Goal: Register for event/course

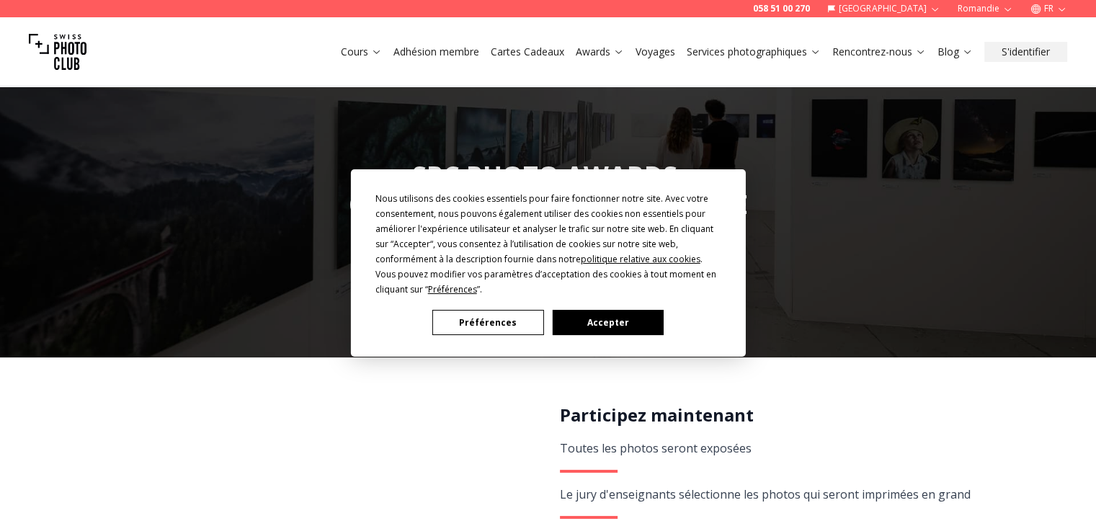
click at [622, 323] on button "Accepter" at bounding box center [607, 322] width 111 height 25
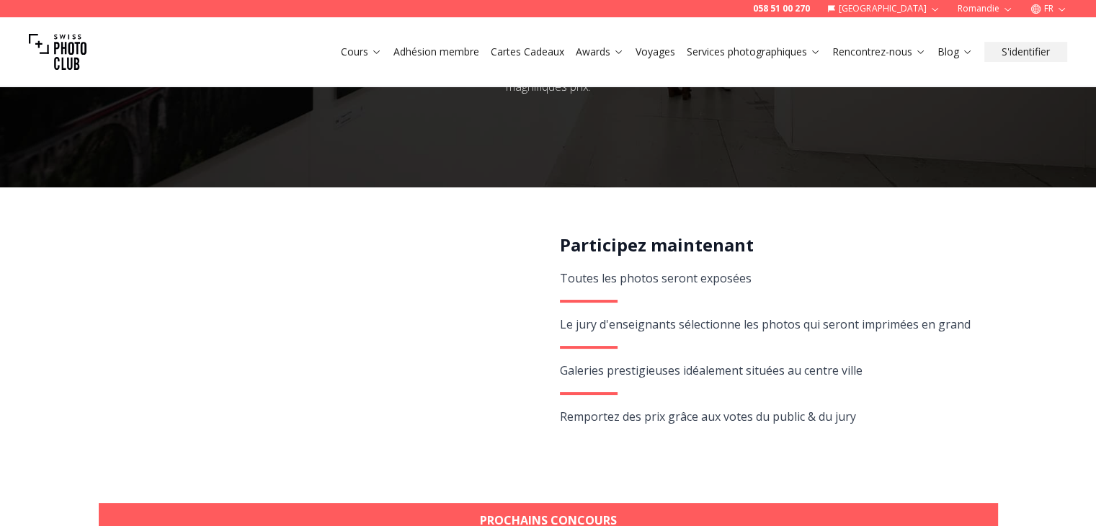
scroll to position [216, 0]
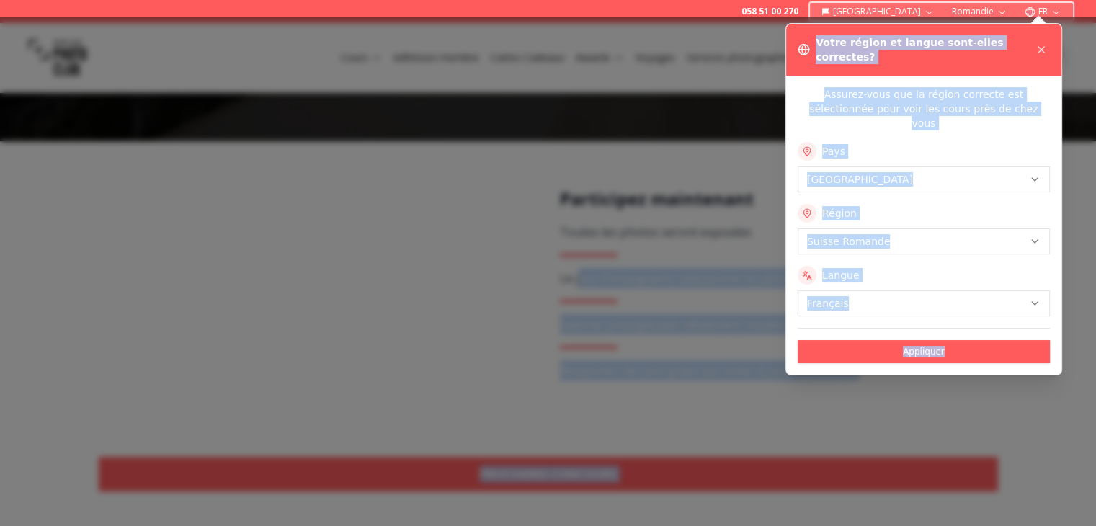
click at [648, 281] on div at bounding box center [548, 271] width 1096 height 509
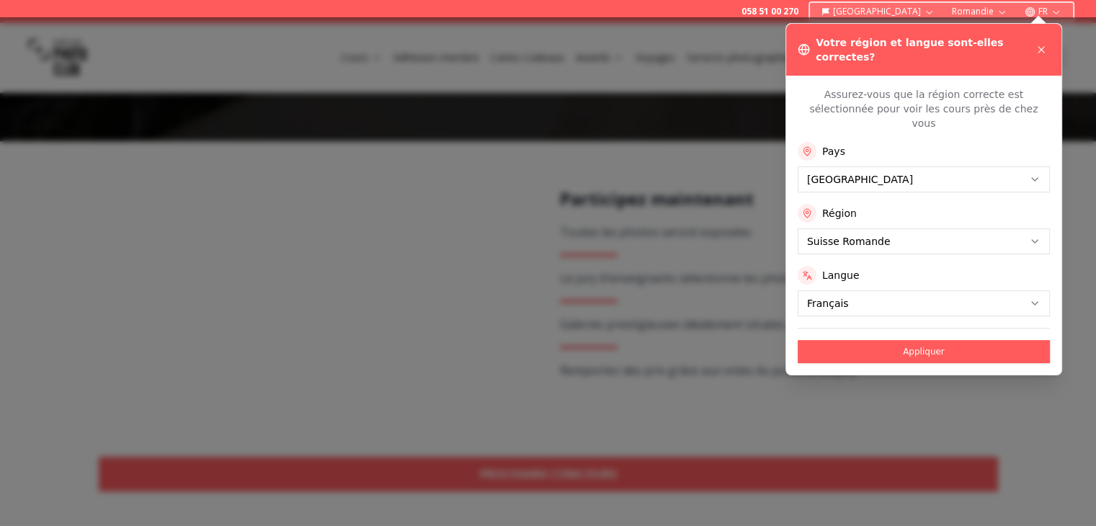
drag, startPoint x: 1042, startPoint y: 43, endPoint x: 1008, endPoint y: 79, distance: 48.4
click at [1041, 44] on icon at bounding box center [1041, 50] width 12 height 12
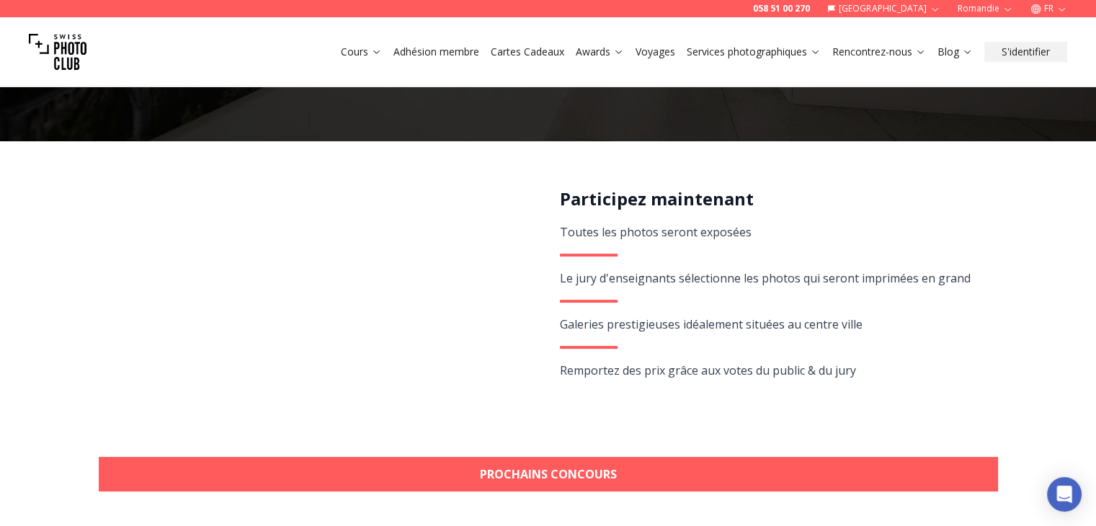
click at [716, 413] on div "Participez maintenant Toutes les photos seront exposées Le jury d'enseignants s…" at bounding box center [770, 310] width 421 height 246
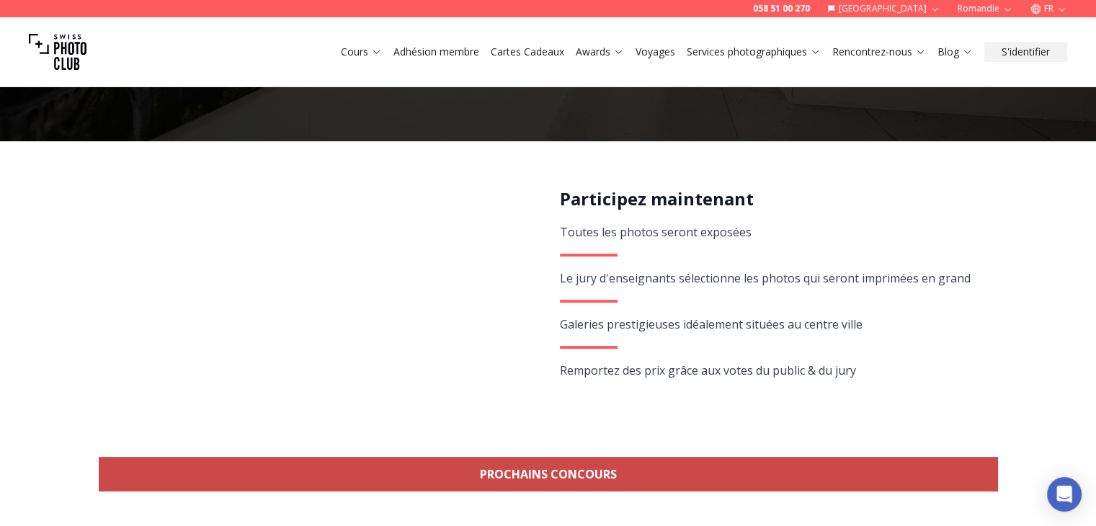
click at [568, 465] on link "Prochains concours" at bounding box center [548, 474] width 899 height 35
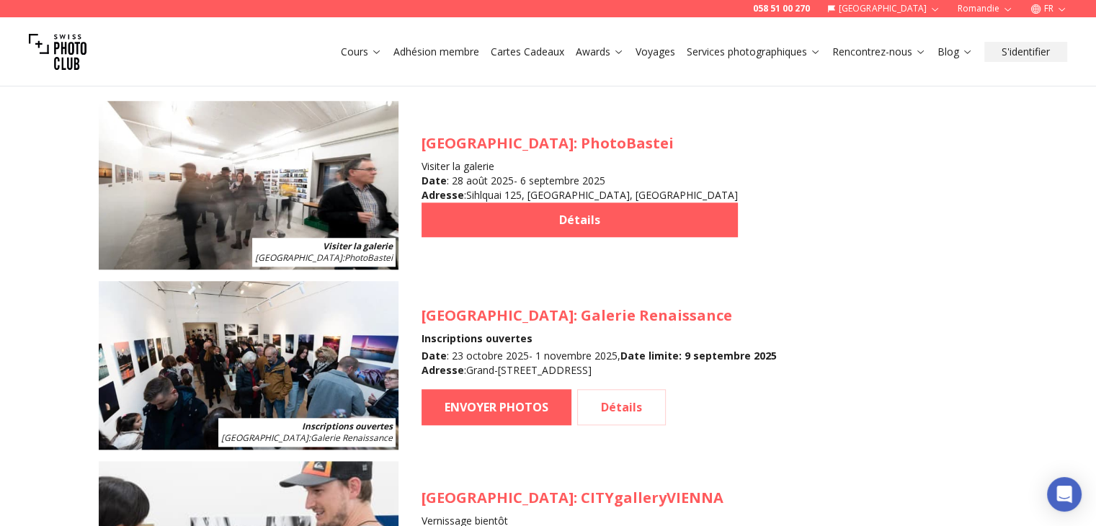
scroll to position [1514, 0]
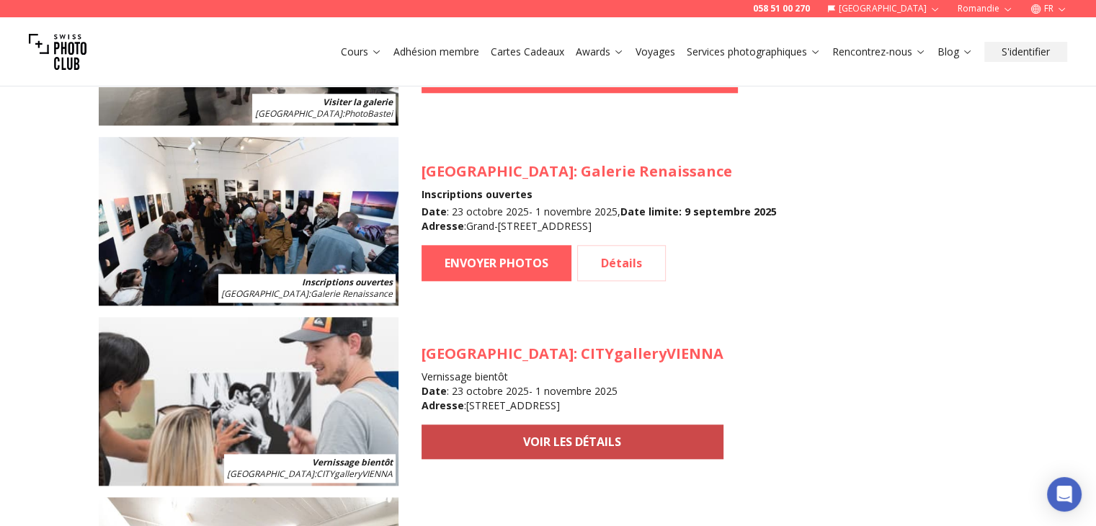
click at [467, 442] on link "VOIR LES DÉTAILS" at bounding box center [572, 441] width 302 height 35
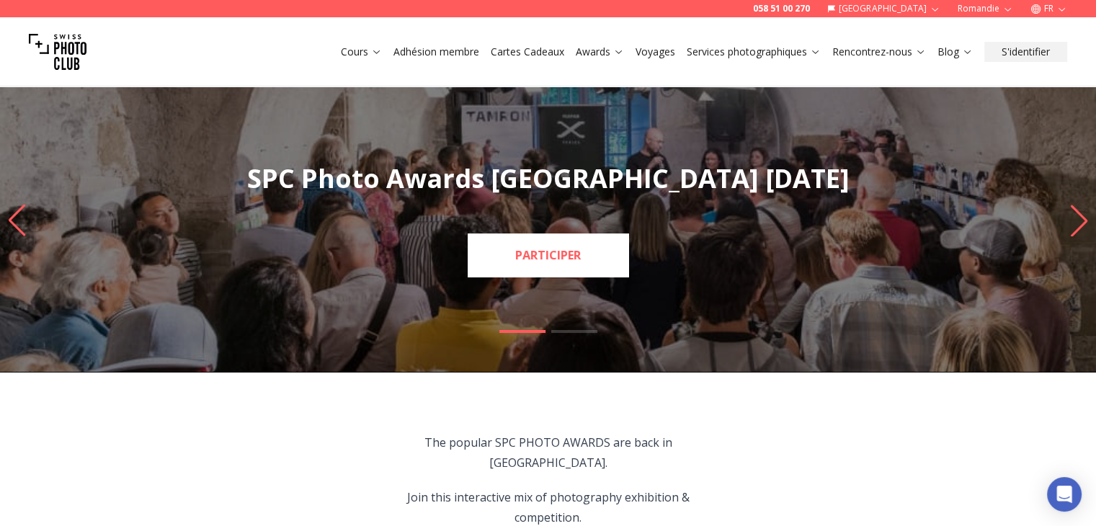
click at [527, 263] on link "PARTICIPER" at bounding box center [548, 254] width 161 height 43
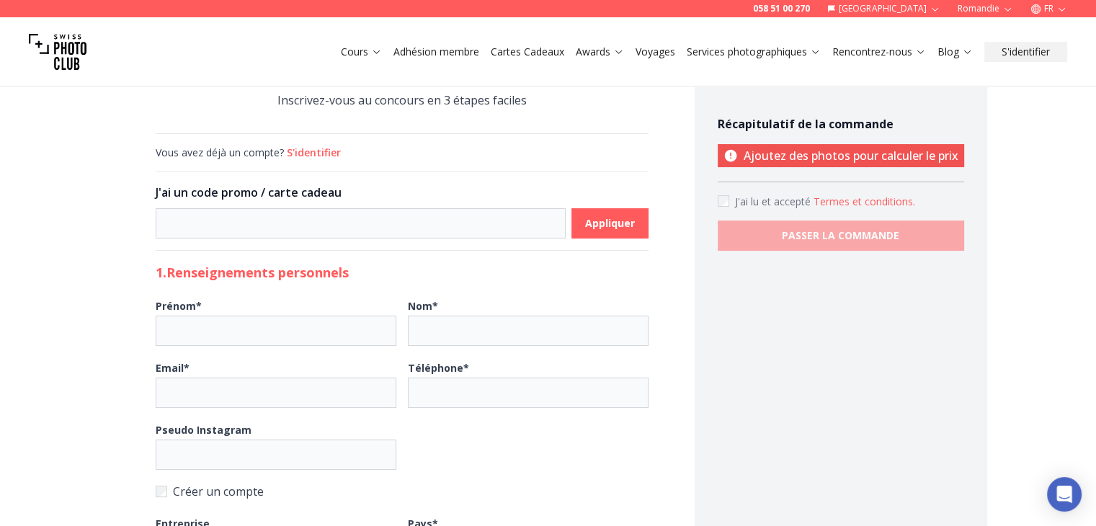
scroll to position [72, 0]
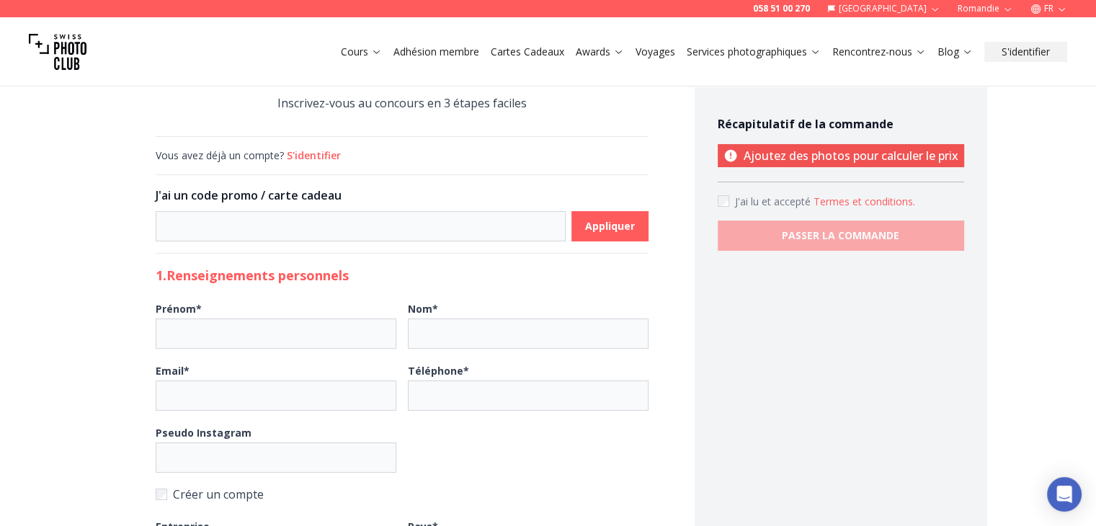
click at [231, 269] on h2 "1. Renseignements personnels" at bounding box center [402, 275] width 493 height 20
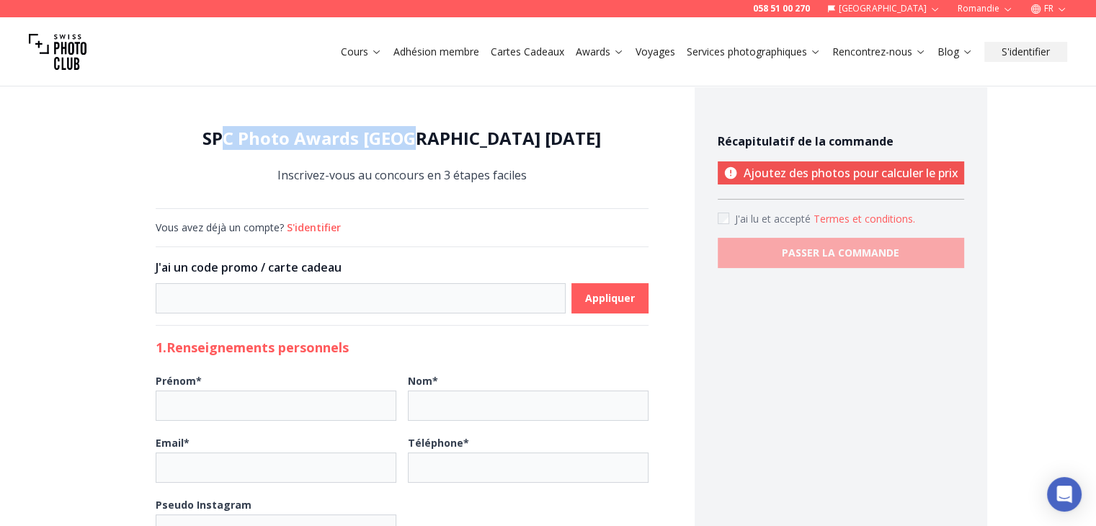
drag, startPoint x: 244, startPoint y: 142, endPoint x: 438, endPoint y: 137, distance: 193.8
click at [438, 137] on h1 "SPC Photo Awards [GEOGRAPHIC_DATA] [DATE]" at bounding box center [402, 138] width 493 height 23
drag, startPoint x: 580, startPoint y: 133, endPoint x: 196, endPoint y: 148, distance: 384.2
click at [196, 148] on h1 "SPC Photo Awards [GEOGRAPHIC_DATA] [DATE]" at bounding box center [402, 138] width 493 height 23
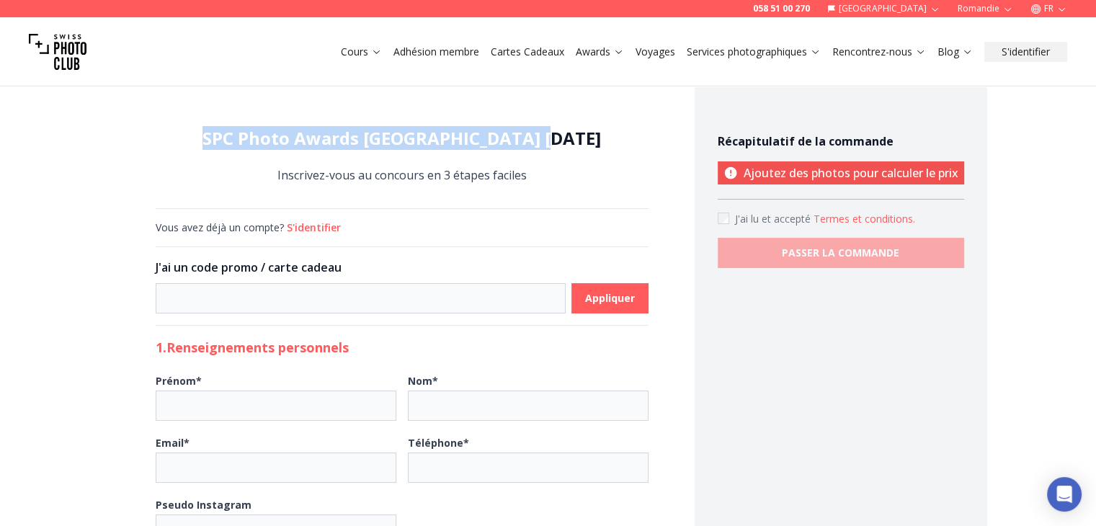
click at [196, 148] on h1 "SPC Photo Awards [GEOGRAPHIC_DATA] [DATE]" at bounding box center [402, 138] width 493 height 23
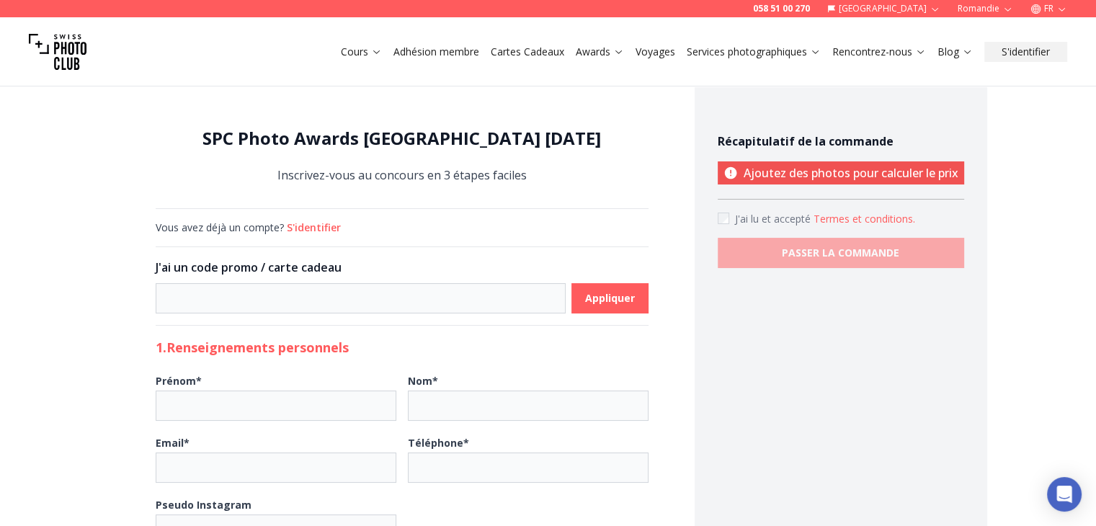
drag, startPoint x: 284, startPoint y: 177, endPoint x: 300, endPoint y: 178, distance: 16.6
click at [285, 178] on div "SPC Photo Awards VIENNA October 2025 Inscrivez-vous au concours en 3 étapes fac…" at bounding box center [402, 156] width 493 height 58
drag, startPoint x: 331, startPoint y: 174, endPoint x: 403, endPoint y: 170, distance: 71.4
click at [332, 174] on div "SPC Photo Awards VIENNA October 2025 Inscrivez-vous au concours en 3 étapes fac…" at bounding box center [402, 156] width 493 height 58
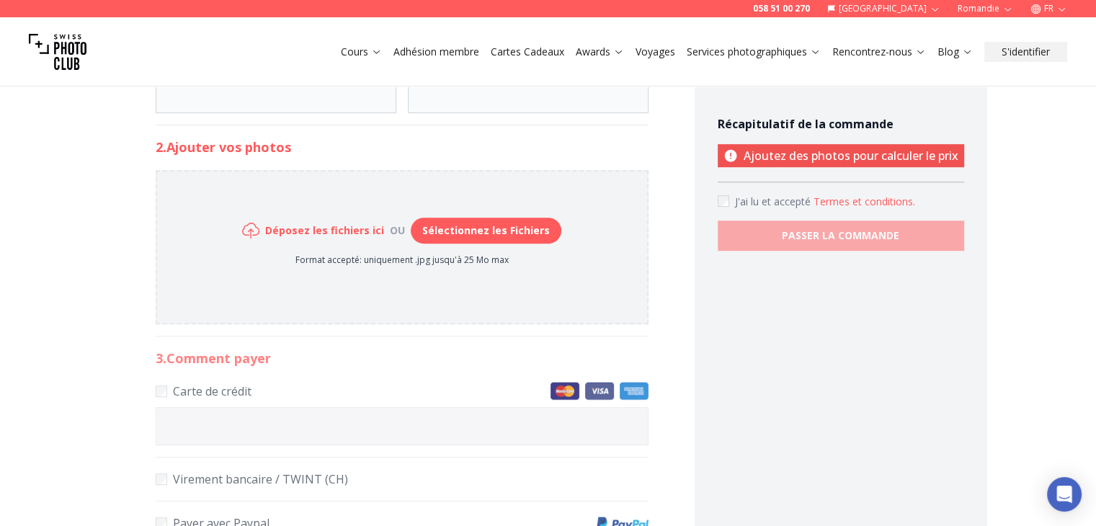
scroll to position [648, 0]
click at [199, 426] on div "**********" at bounding box center [401, 0] width 585 height 1159
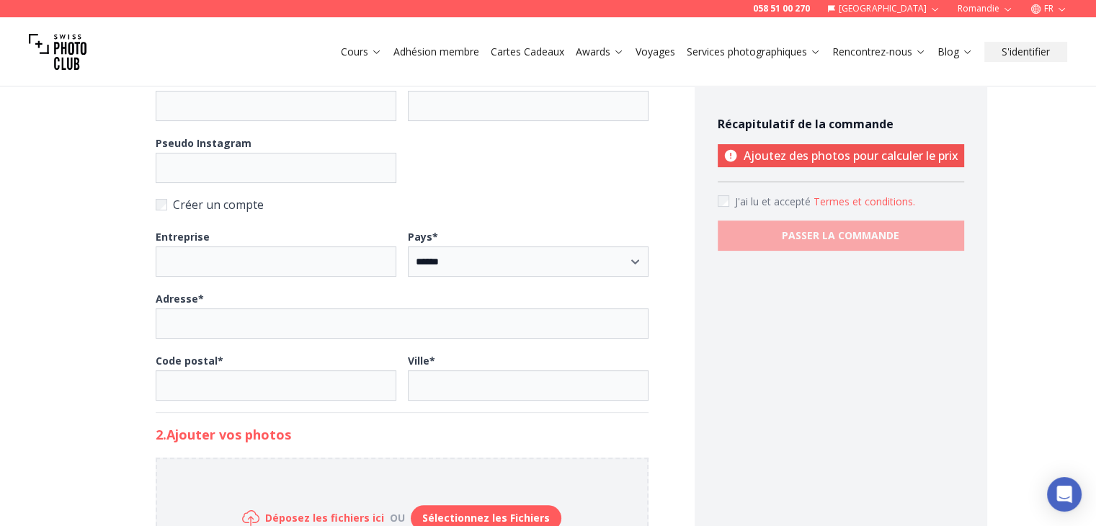
scroll to position [360, 0]
click at [814, 153] on p "Ajoutez des photos pour calculer le prix" at bounding box center [840, 155] width 246 height 23
click at [729, 154] on icon at bounding box center [730, 156] width 12 height 12
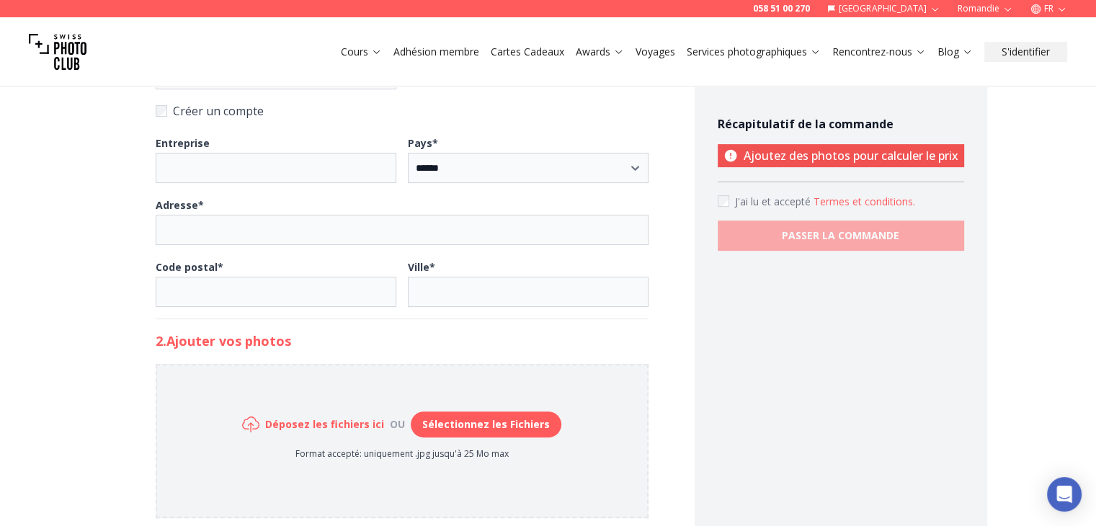
scroll to position [504, 0]
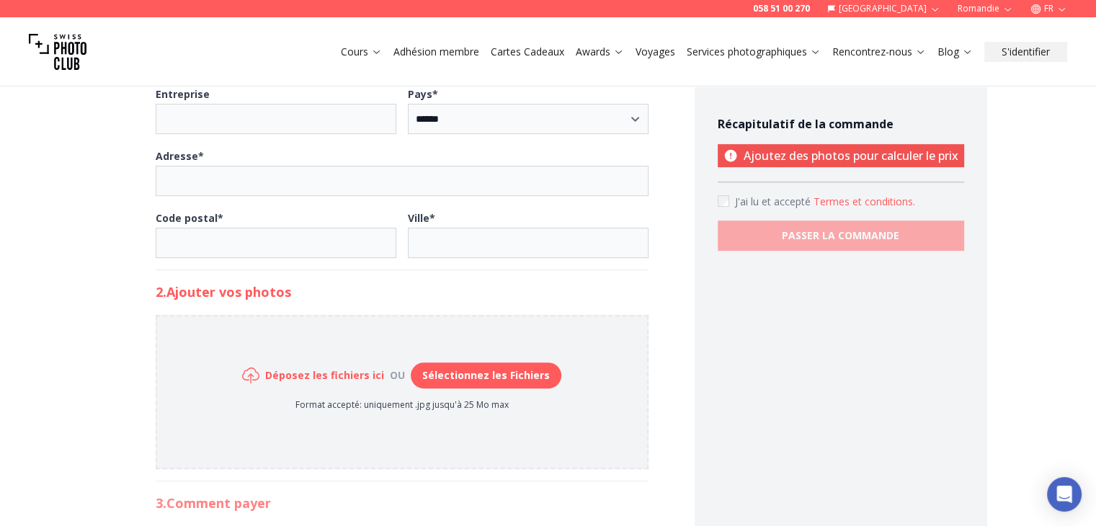
click at [467, 367] on button "Sélectionnez les Fichiers" at bounding box center [486, 375] width 151 height 26
type input "**********"
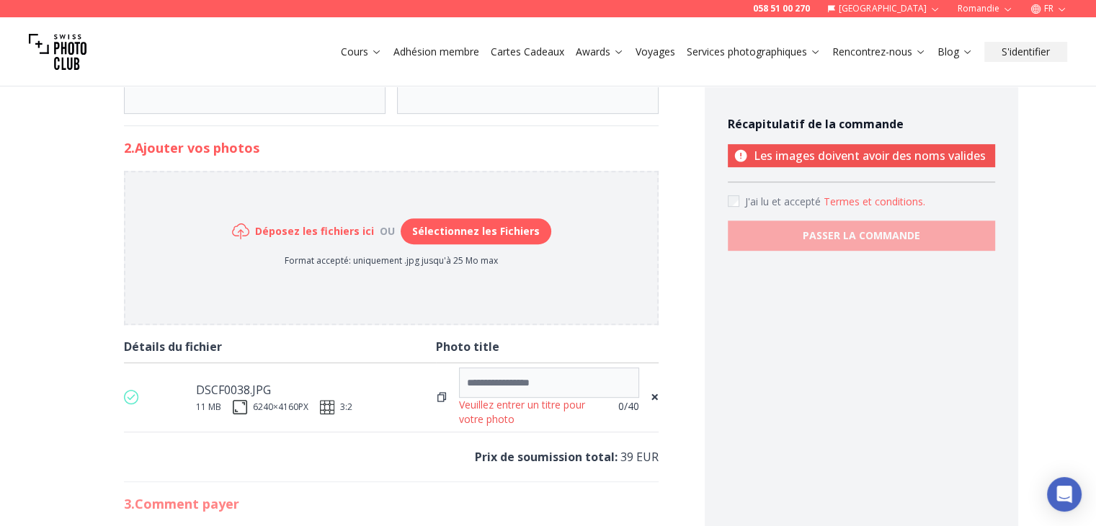
scroll to position [720, 0]
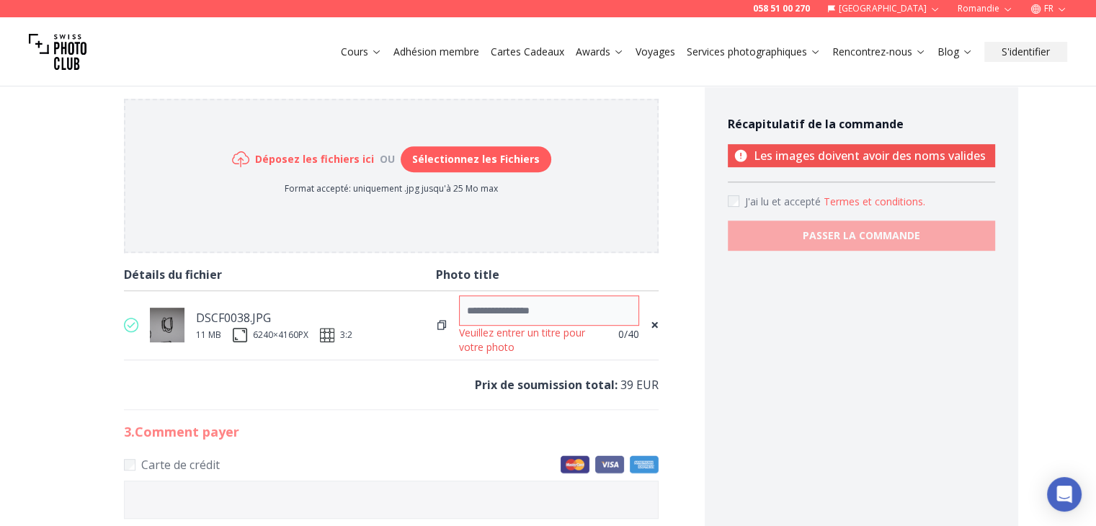
click at [521, 306] on input at bounding box center [549, 310] width 180 height 30
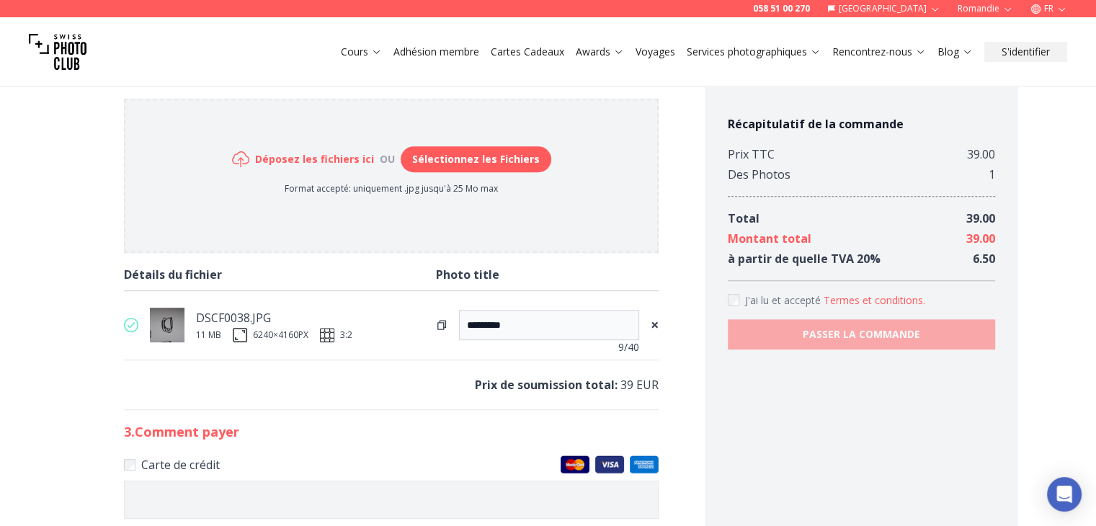
type input "**********"
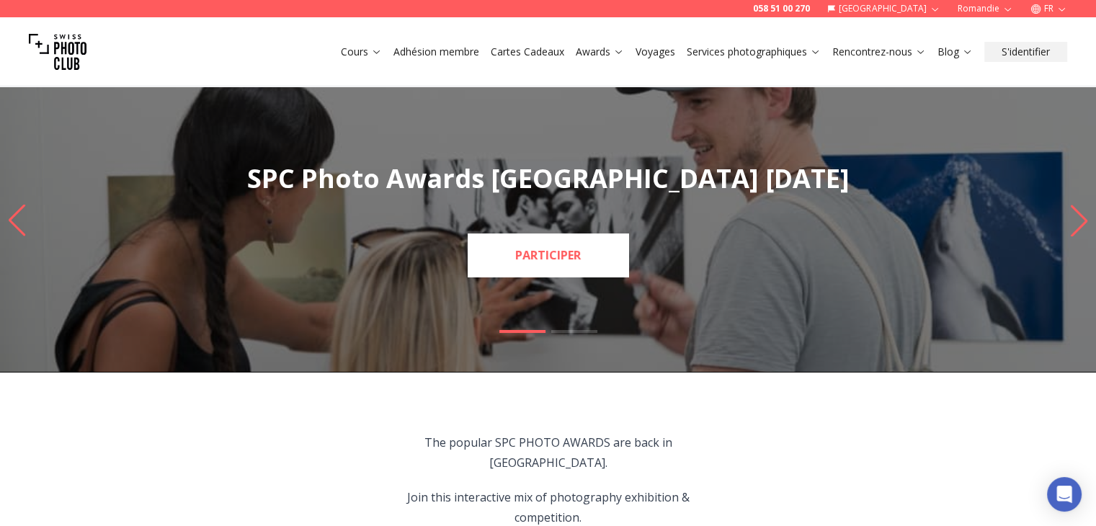
click at [532, 264] on link "PARTICIPER" at bounding box center [548, 254] width 161 height 43
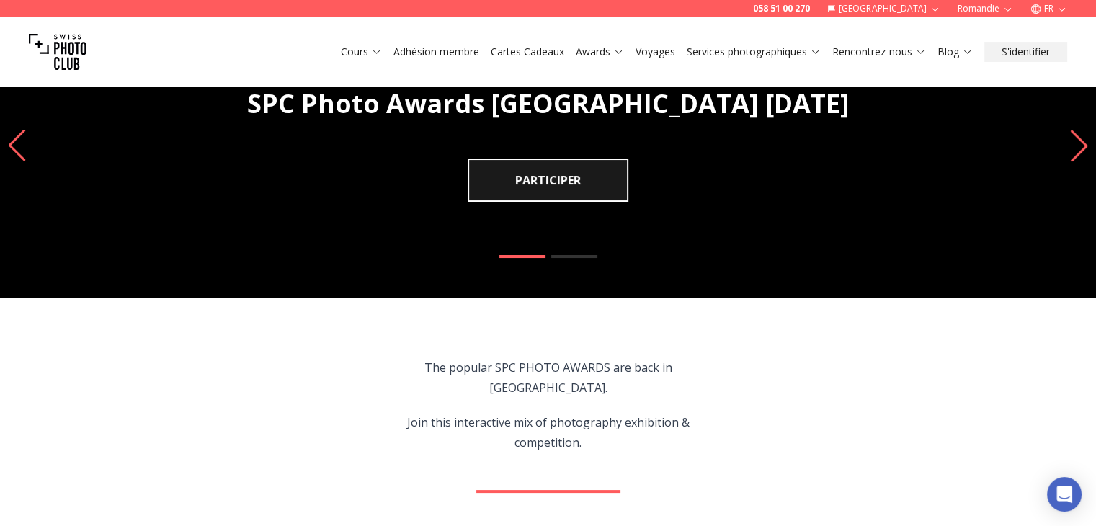
scroll to position [72, 0]
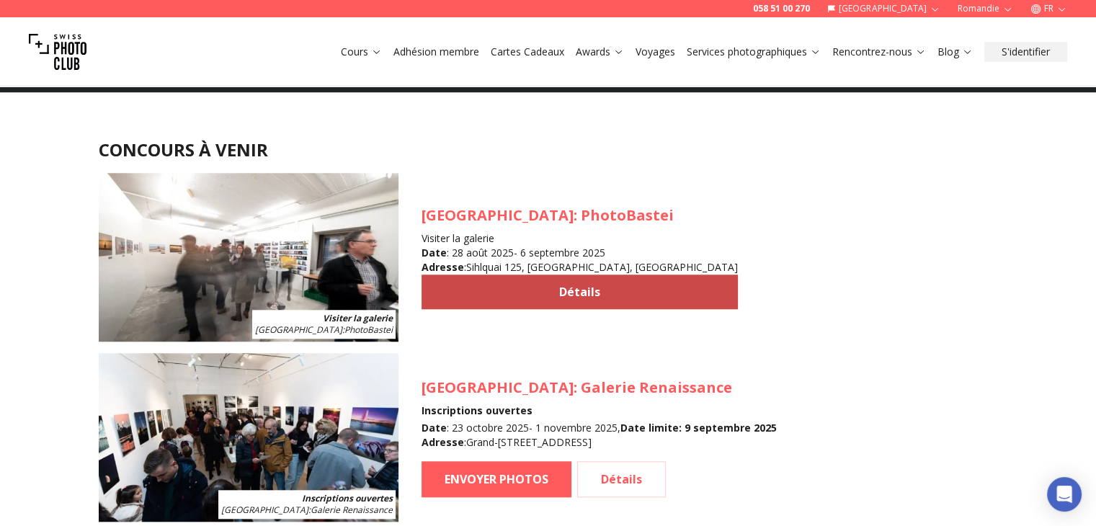
scroll to position [1658, 0]
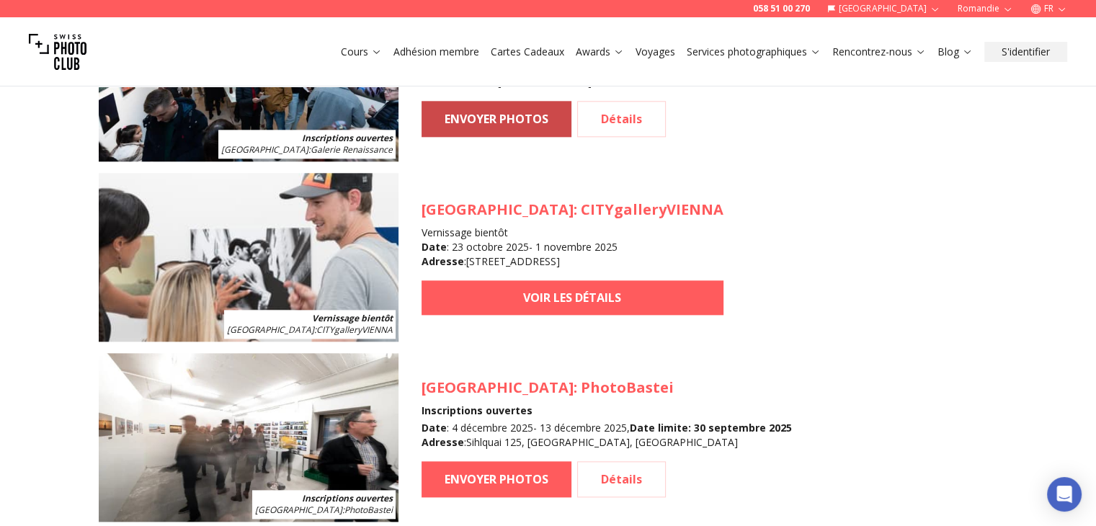
click at [493, 115] on link "ENVOYER PHOTOS" at bounding box center [496, 119] width 150 height 36
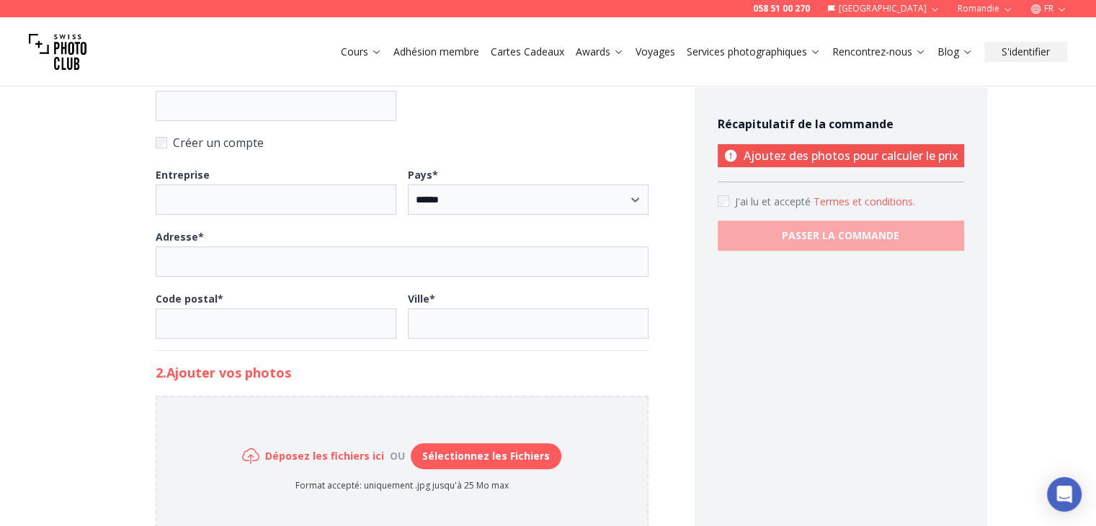
scroll to position [432, 0]
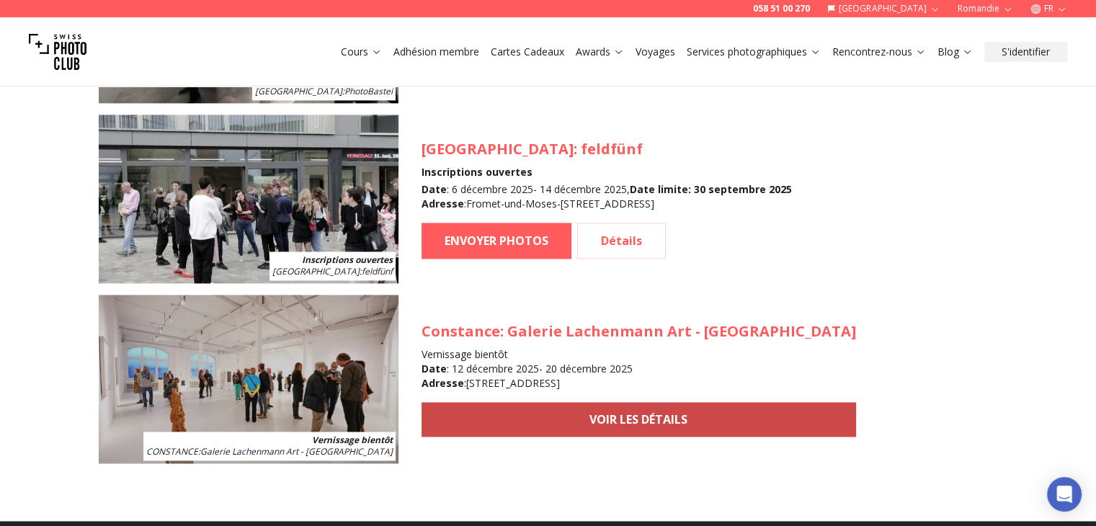
scroll to position [2018, 0]
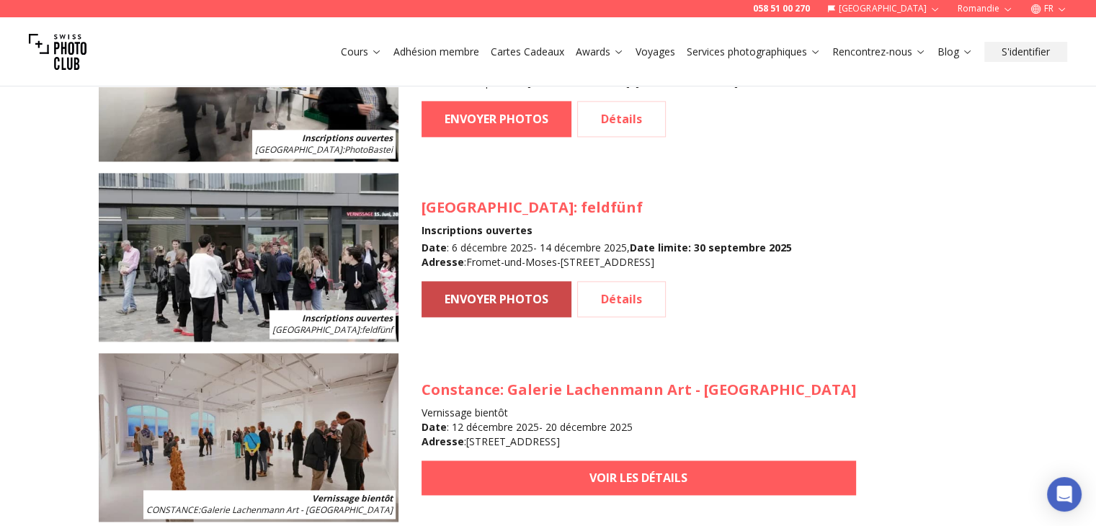
click at [483, 292] on link "ENVOYER PHOTOS" at bounding box center [496, 299] width 150 height 36
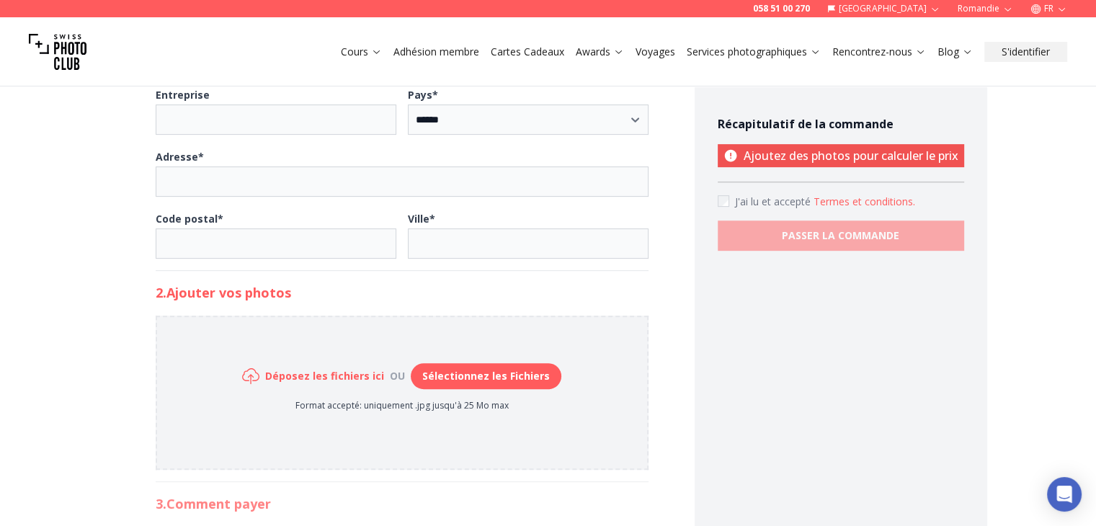
scroll to position [504, 0]
click at [481, 373] on button "Sélectionnez les Fichiers" at bounding box center [486, 375] width 151 height 26
type input "**********"
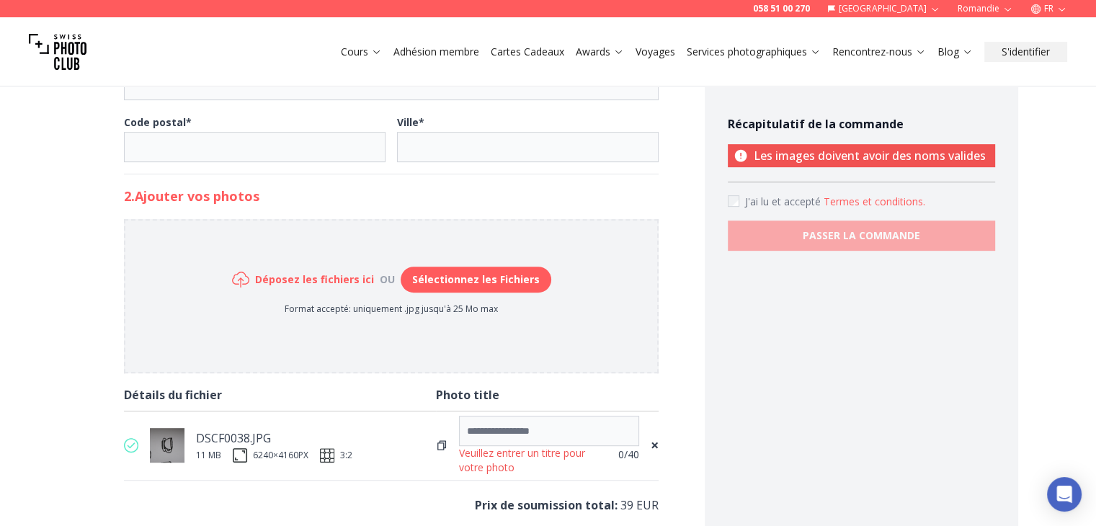
scroll to position [720, 0]
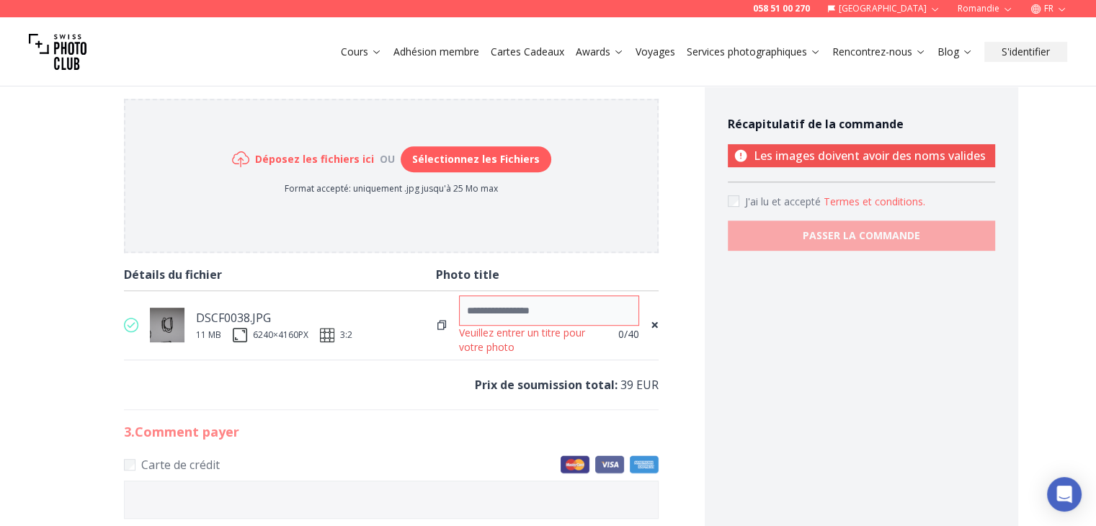
click at [496, 314] on input at bounding box center [549, 310] width 180 height 30
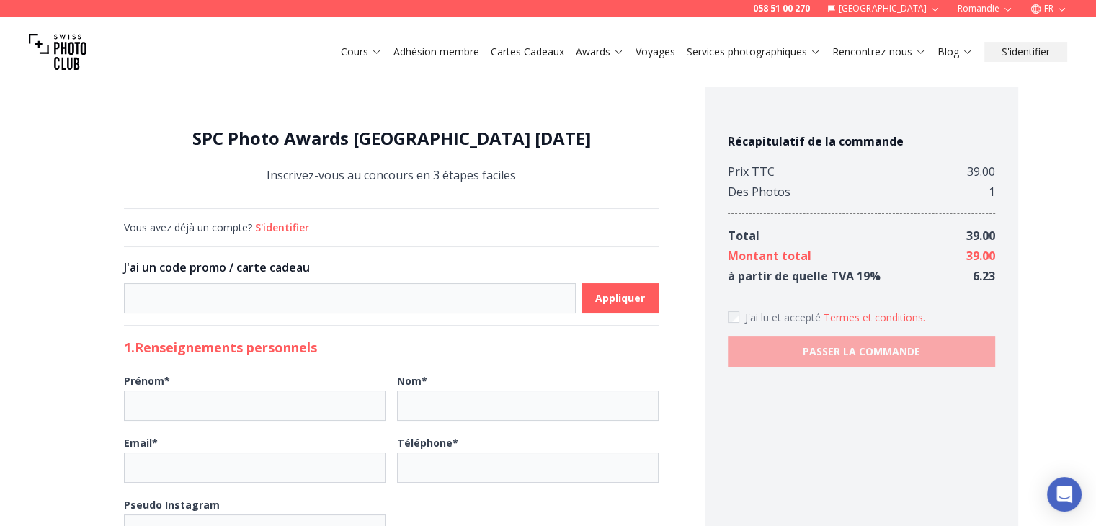
scroll to position [0, 0]
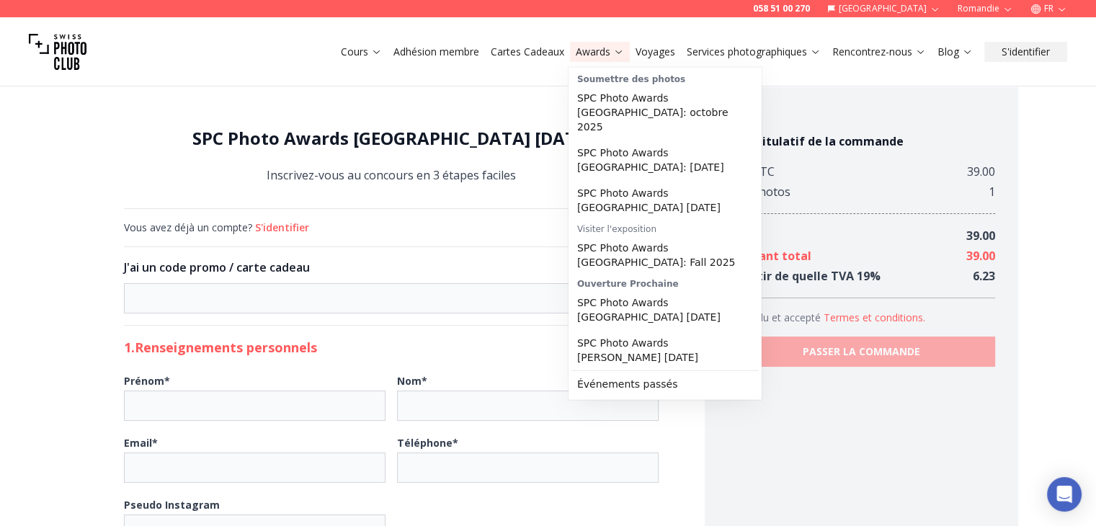
type input "**"
click at [542, 54] on link "Cartes Cadeaux" at bounding box center [527, 52] width 73 height 14
